Goal: Transaction & Acquisition: Book appointment/travel/reservation

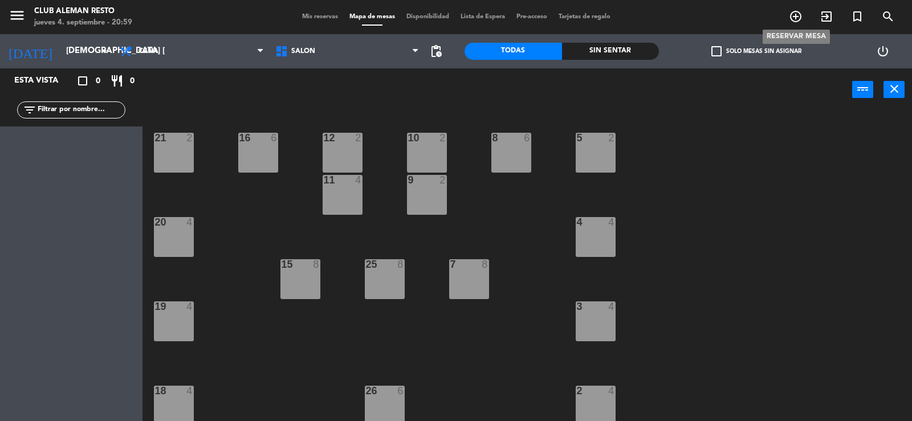
click at [792, 18] on icon "add_circle_outline" at bounding box center [795, 17] width 14 height 14
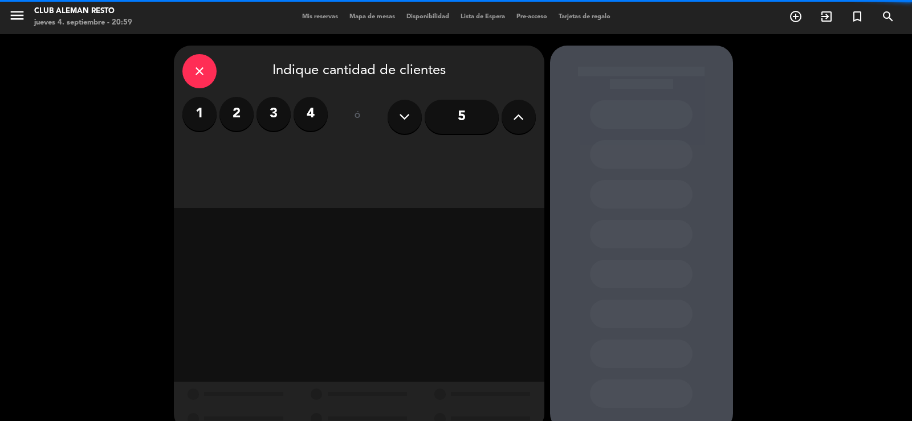
click at [223, 112] on label "2" at bounding box center [236, 114] width 34 height 34
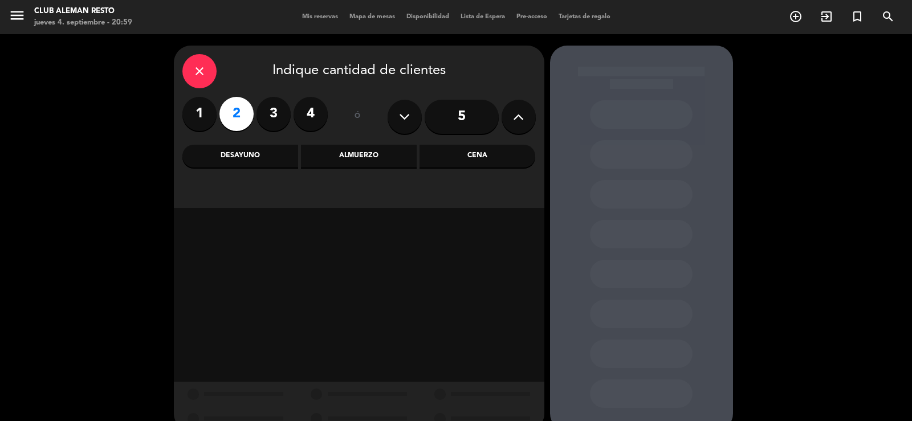
click at [492, 160] on div "Cena" at bounding box center [477, 156] width 116 height 23
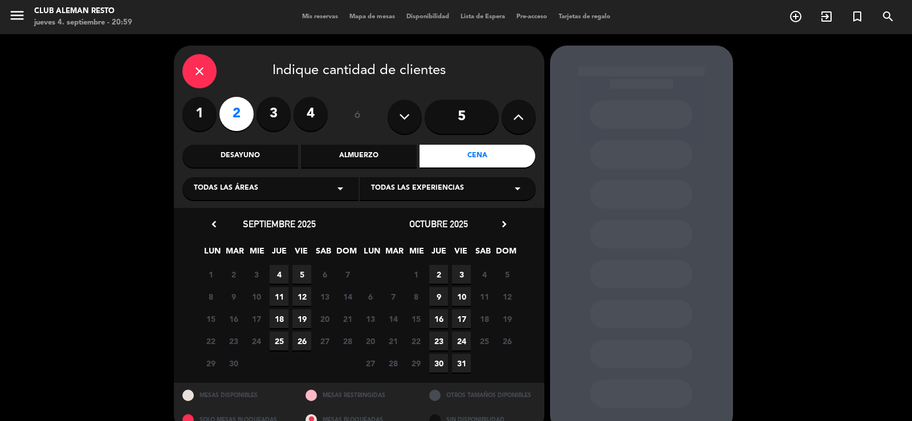
click at [299, 275] on span "5" at bounding box center [301, 274] width 19 height 19
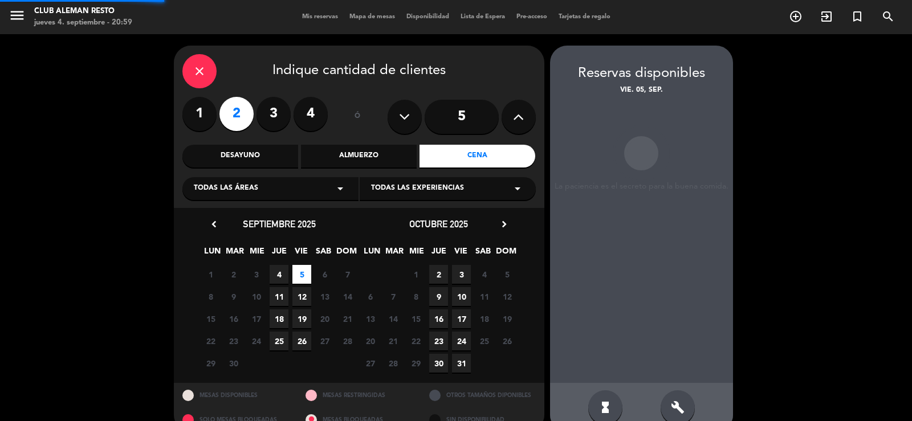
scroll to position [22, 0]
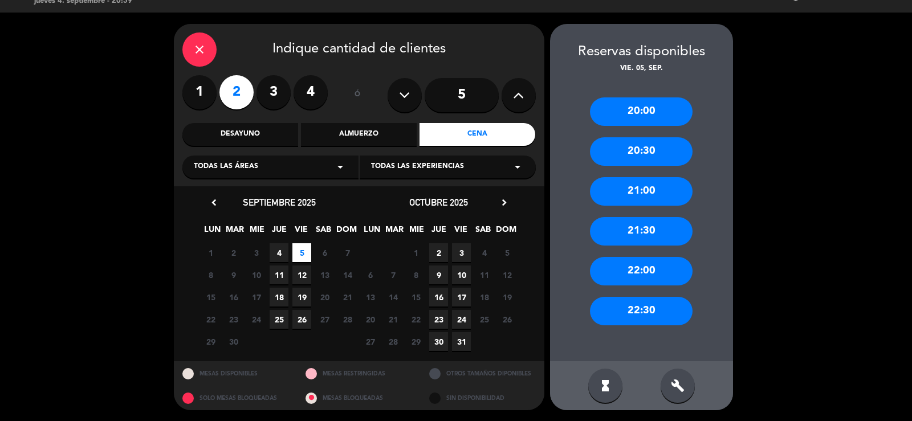
drag, startPoint x: 644, startPoint y: 197, endPoint x: 618, endPoint y: 197, distance: 25.6
click at [641, 197] on div "21:00" at bounding box center [641, 191] width 103 height 28
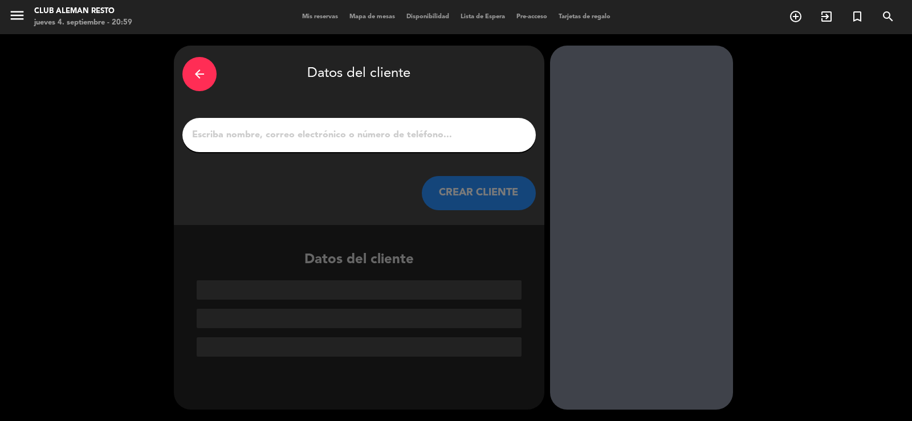
scroll to position [0, 0]
click at [276, 142] on input "1" at bounding box center [359, 135] width 336 height 16
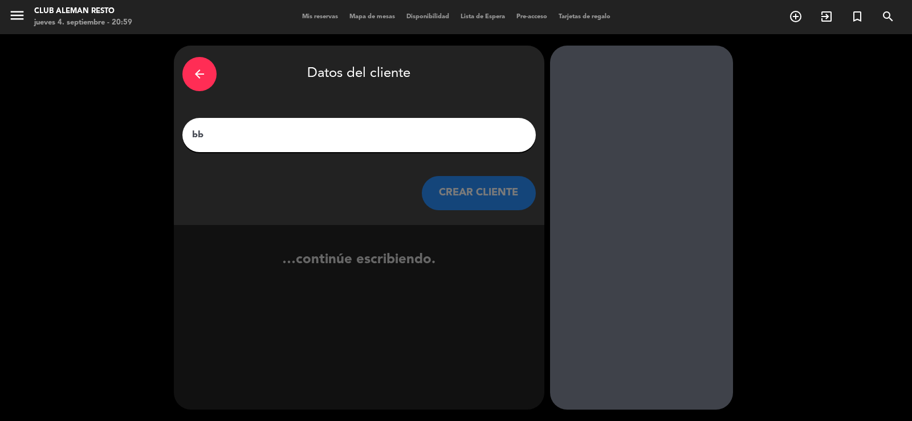
type input "b"
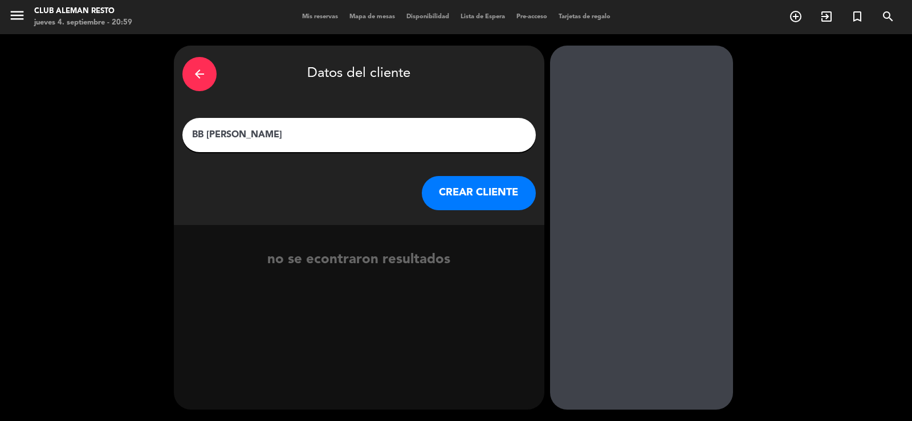
type input "BB [PERSON_NAME]"
click at [461, 186] on button "CREAR CLIENTE" at bounding box center [479, 193] width 114 height 34
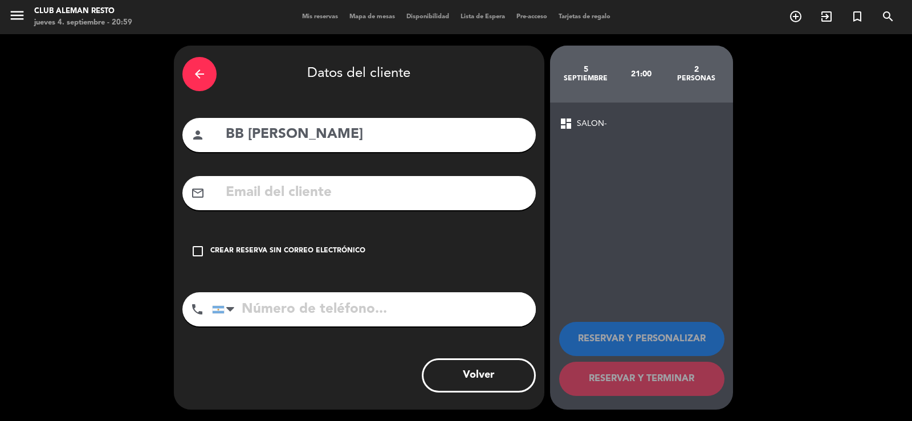
click at [195, 252] on icon "check_box_outline_blank" at bounding box center [198, 251] width 14 height 14
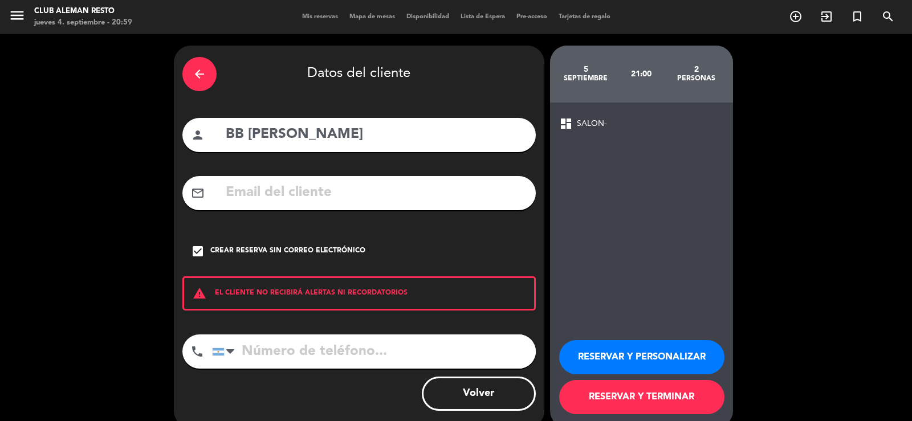
click at [640, 391] on button "RESERVAR Y TERMINAR" at bounding box center [641, 397] width 165 height 34
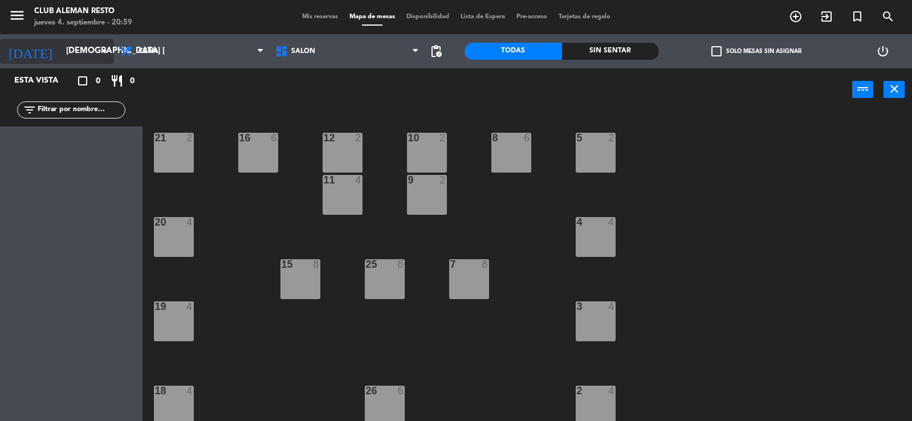
click at [96, 51] on input "[DEMOGRAPHIC_DATA] [DATE]" at bounding box center [115, 51] width 110 height 22
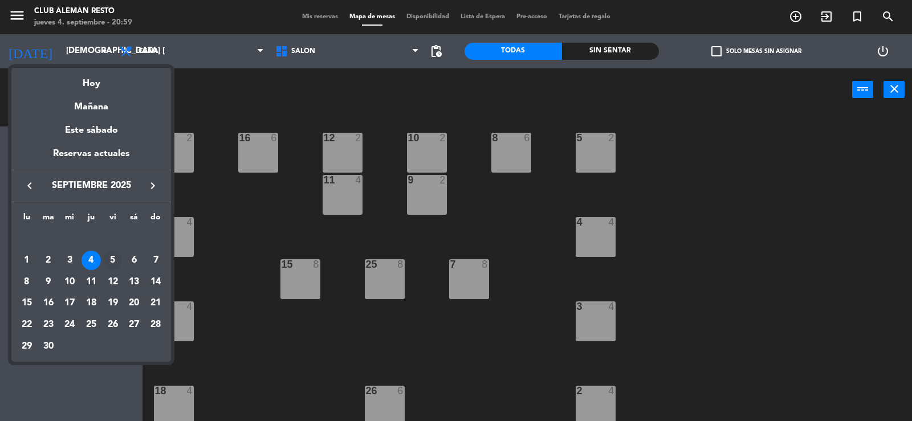
click at [108, 260] on div "5" at bounding box center [112, 260] width 19 height 19
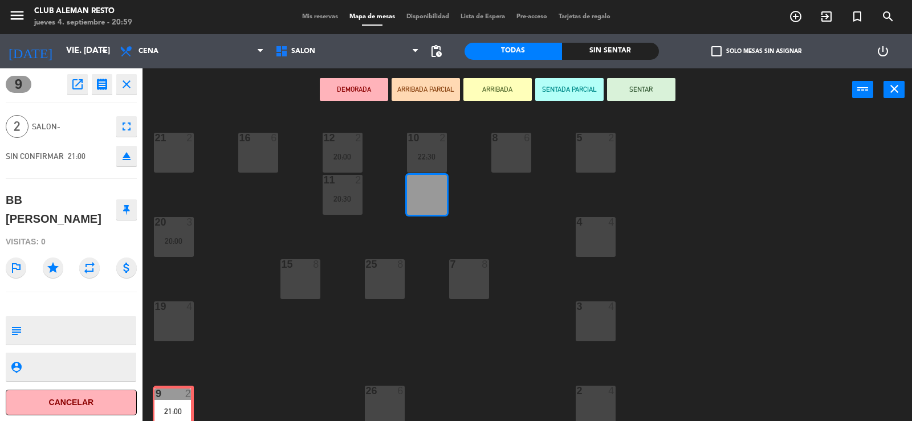
drag, startPoint x: 426, startPoint y: 191, endPoint x: 172, endPoint y: 403, distance: 330.9
click at [172, 403] on div "5 2 21 2 8 6 10 2 22:30 12 2 20:00 16 6 9 2 21:00 9 2 21:00 11 2 20:30 4 4 20 3…" at bounding box center [532, 267] width 760 height 310
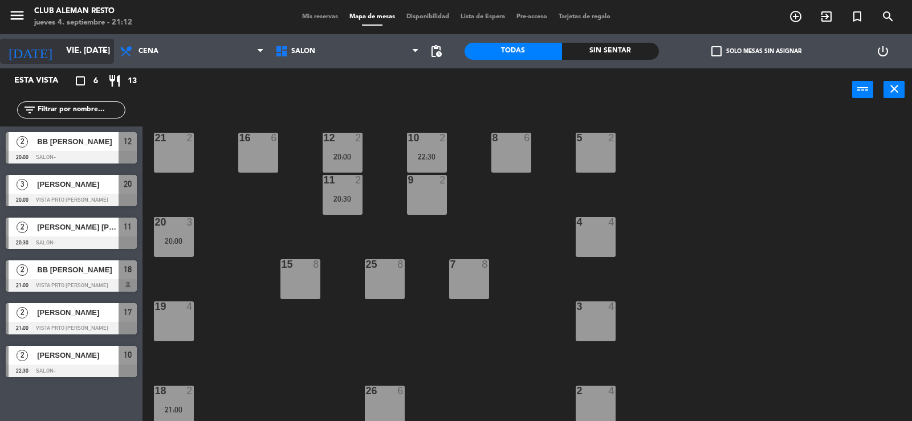
click at [95, 51] on input "vie. [DATE]" at bounding box center [115, 51] width 110 height 22
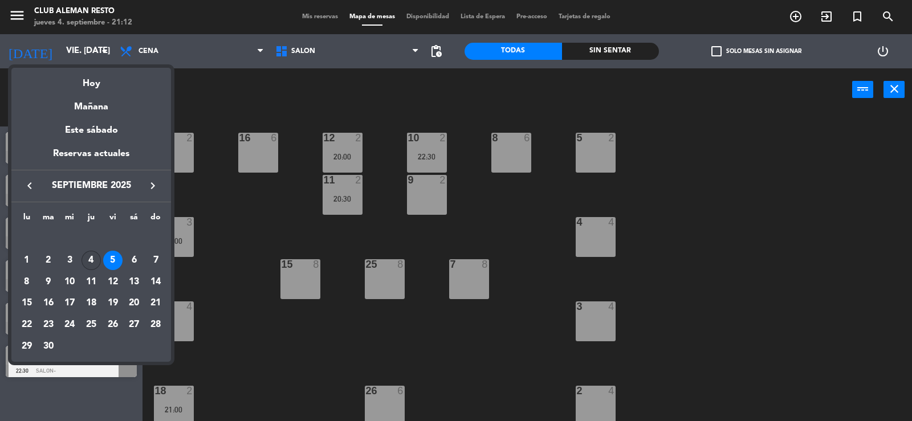
click at [98, 259] on div "4" at bounding box center [90, 260] width 19 height 19
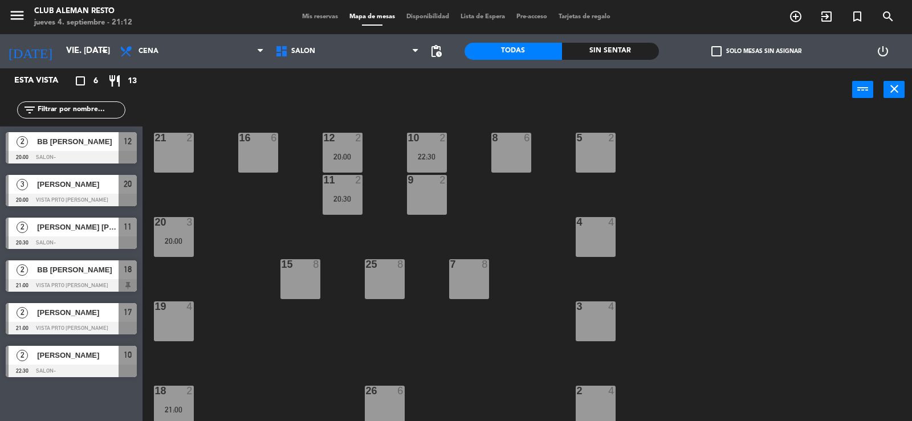
type input "[DEMOGRAPHIC_DATA] [DATE]"
